Goal: Find specific page/section

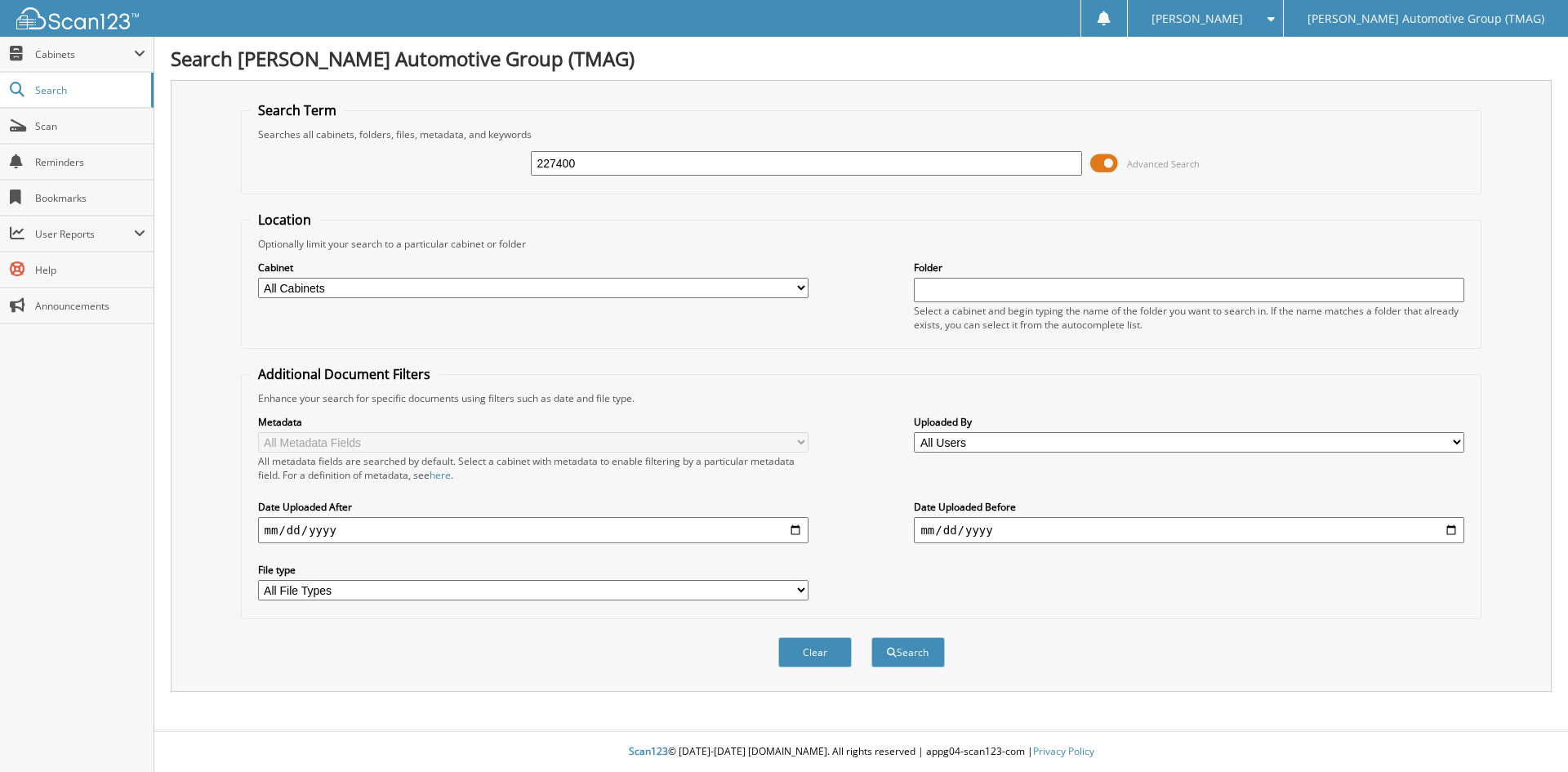
type input "227400"
click at [872, 637] on button "Search" at bounding box center [908, 652] width 74 height 30
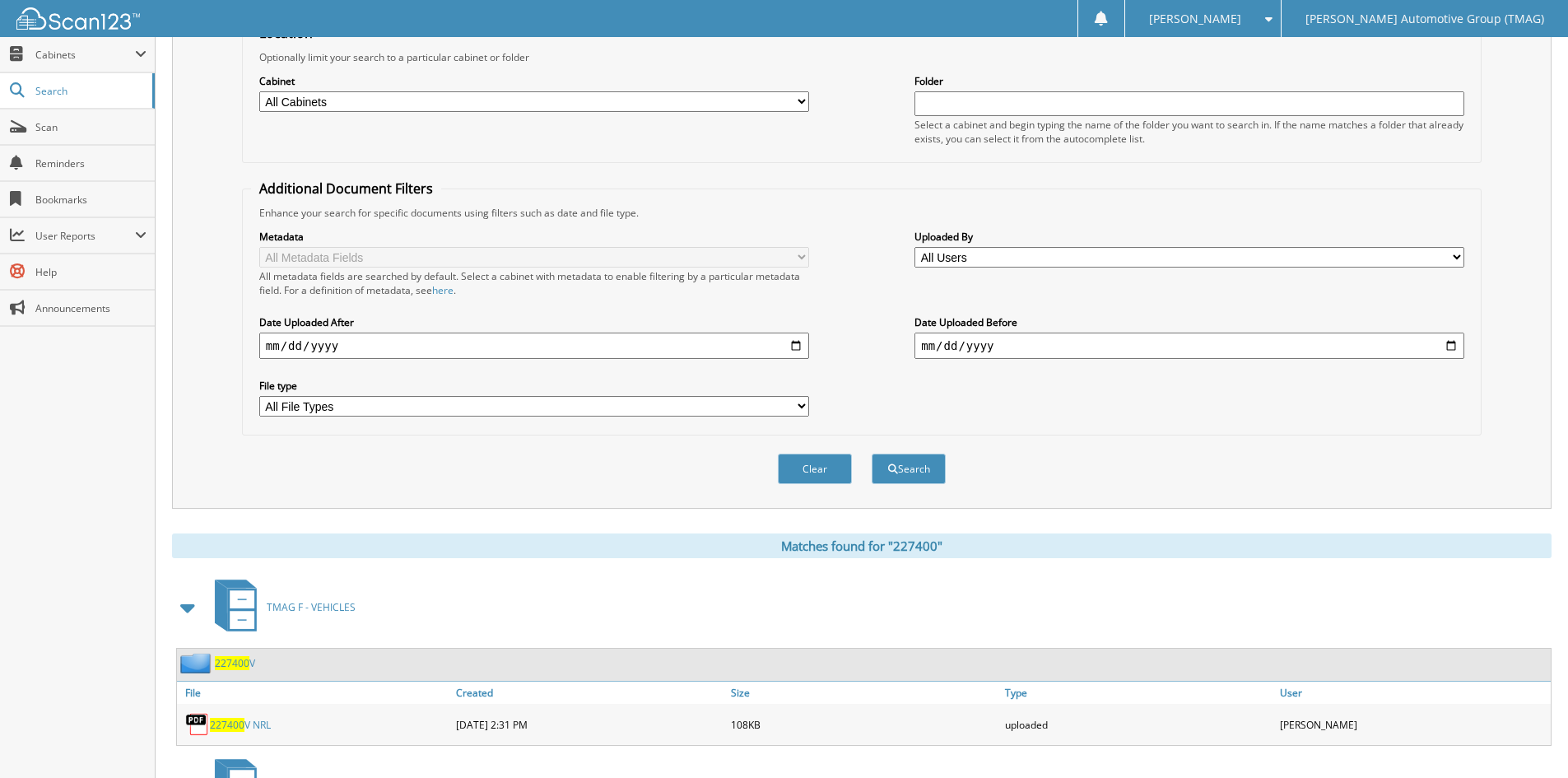
scroll to position [413, 0]
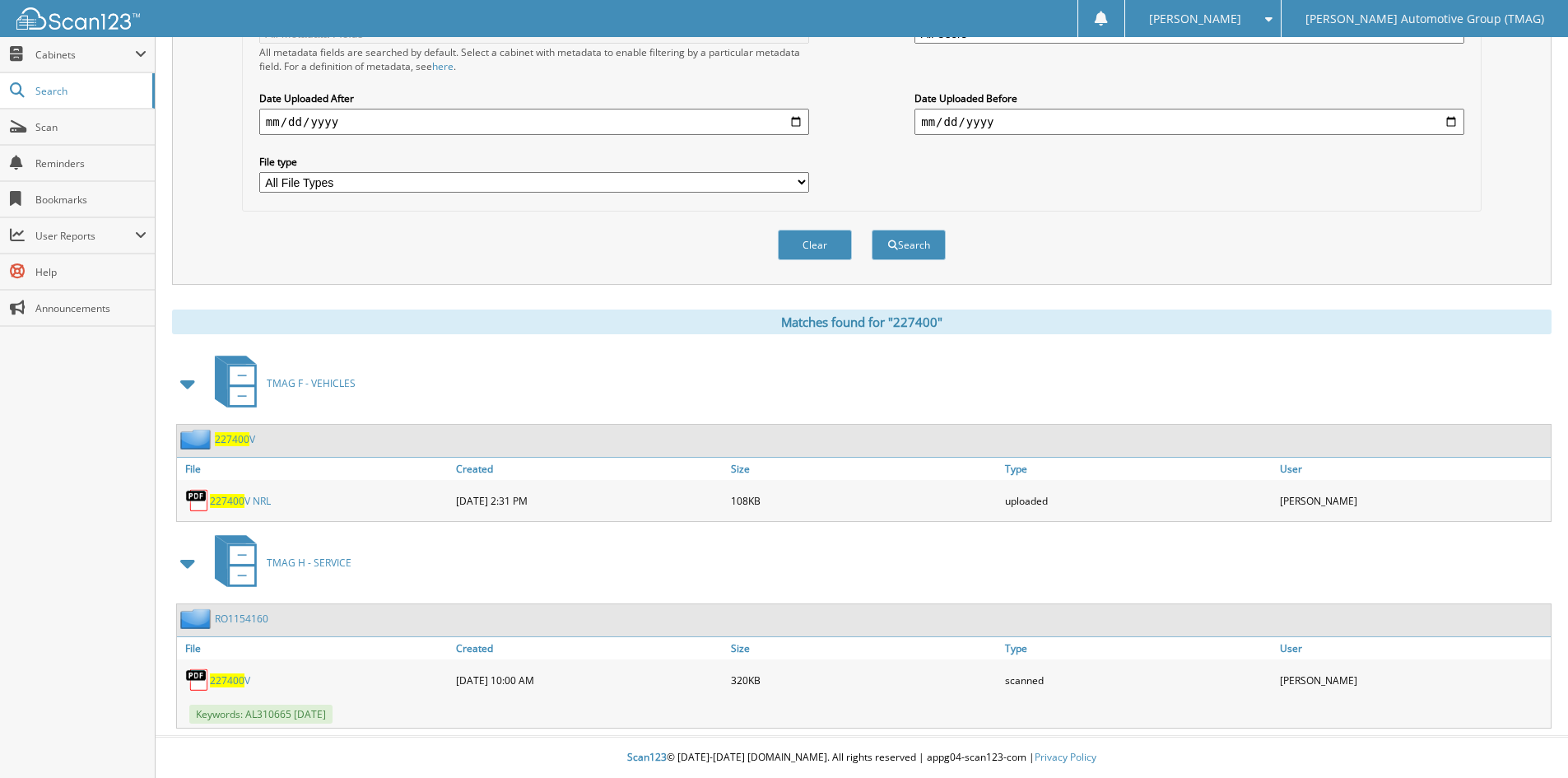
click at [236, 436] on span "227400" at bounding box center [231, 439] width 34 height 14
